Goal: Task Accomplishment & Management: Manage account settings

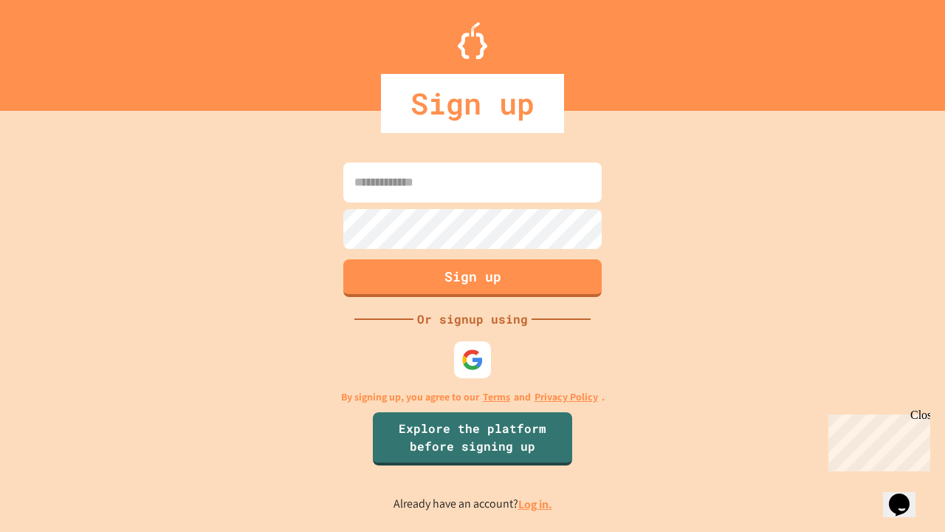
click at [536, 504] on link "Log in." at bounding box center [535, 504] width 34 height 16
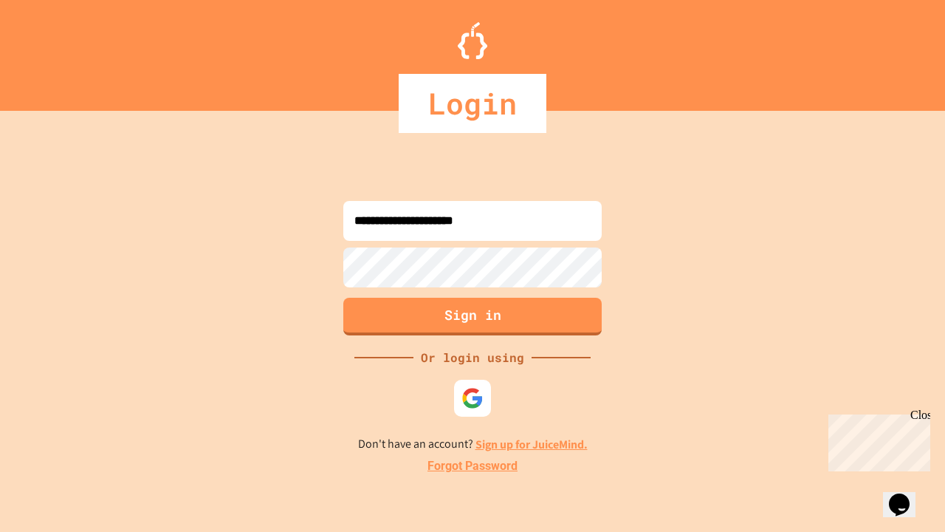
type input "**********"
